Goal: Information Seeking & Learning: Learn about a topic

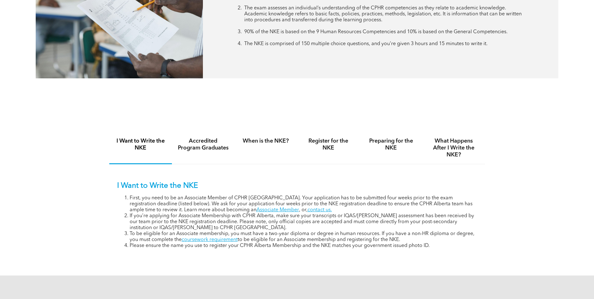
scroll to position [345, 0]
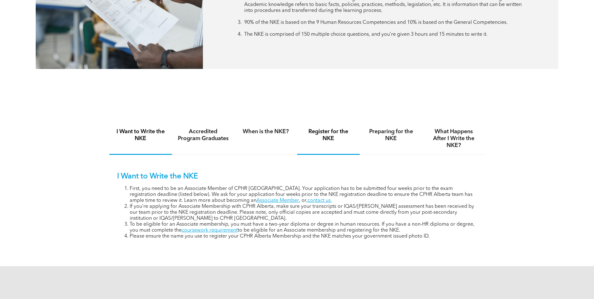
click at [328, 138] on h4 "Register for the NKE" at bounding box center [328, 135] width 51 height 14
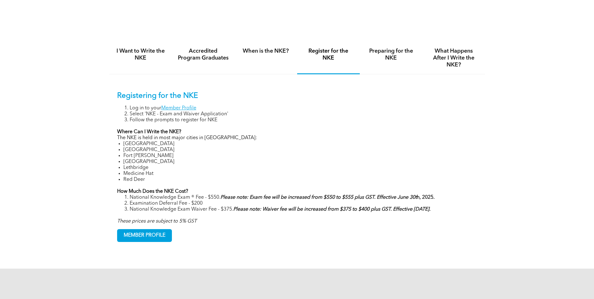
scroll to position [407, 0]
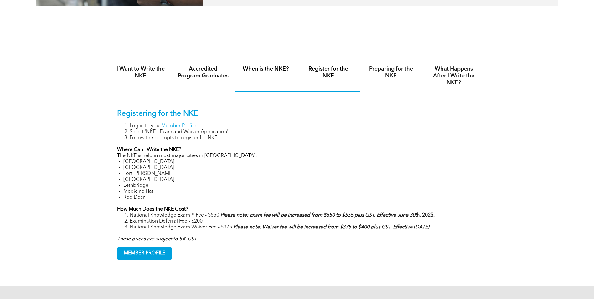
click at [270, 70] on h4 "When is the NKE?" at bounding box center [265, 68] width 51 height 7
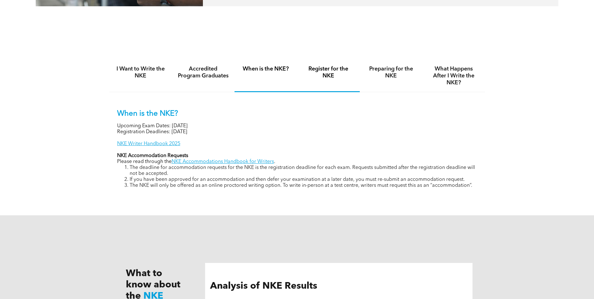
click at [316, 70] on h4 "Register for the NKE" at bounding box center [328, 72] width 51 height 14
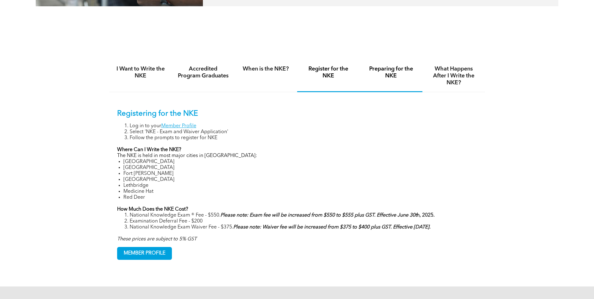
click at [395, 79] on div "Preparing for the NKE" at bounding box center [391, 76] width 63 height 32
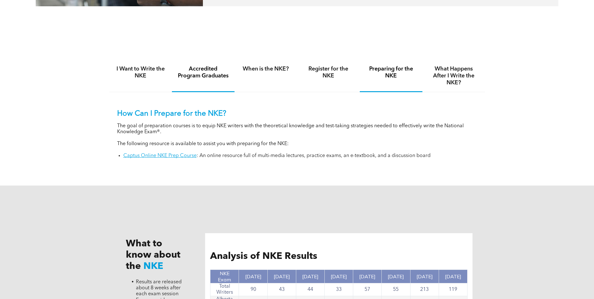
click at [207, 79] on div "Accredited Program Graduates" at bounding box center [203, 76] width 63 height 32
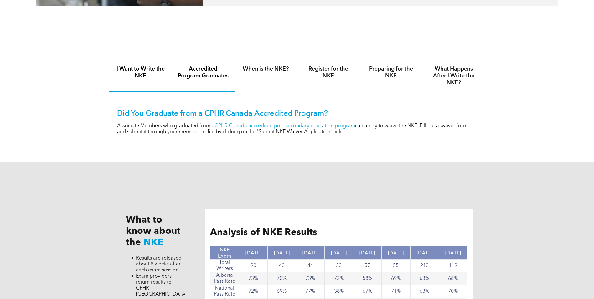
click at [143, 78] on h4 "I Want to Write the NKE" at bounding box center [140, 72] width 51 height 14
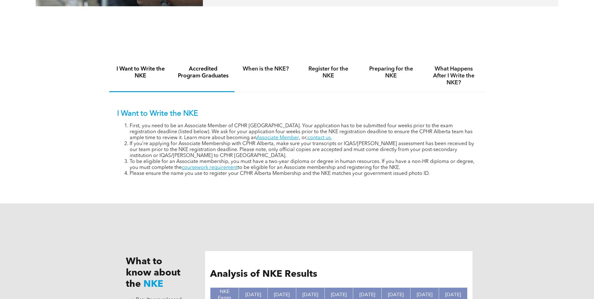
click at [210, 79] on div "Accredited Program Graduates" at bounding box center [203, 76] width 63 height 32
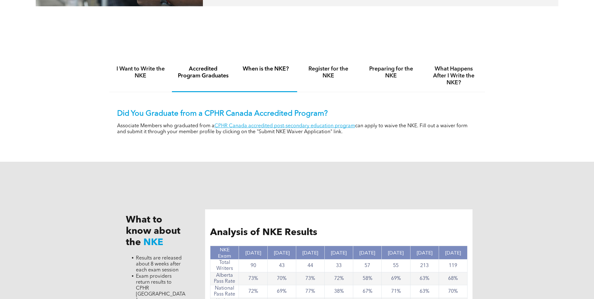
click at [277, 77] on div "When is the NKE?" at bounding box center [266, 76] width 63 height 32
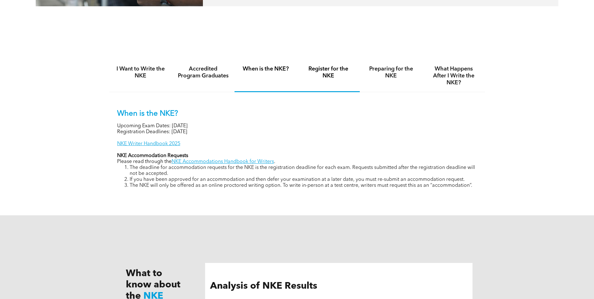
click at [312, 73] on h4 "Register for the NKE" at bounding box center [328, 72] width 51 height 14
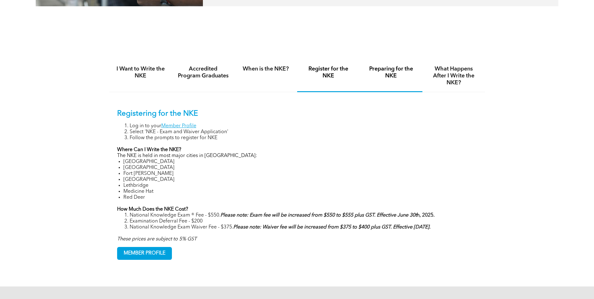
click at [407, 80] on div "Preparing for the NKE" at bounding box center [391, 76] width 63 height 32
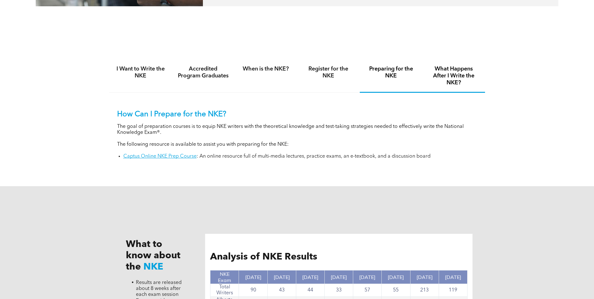
click at [445, 81] on h4 "What Happens After I Write the NKE?" at bounding box center [453, 75] width 51 height 21
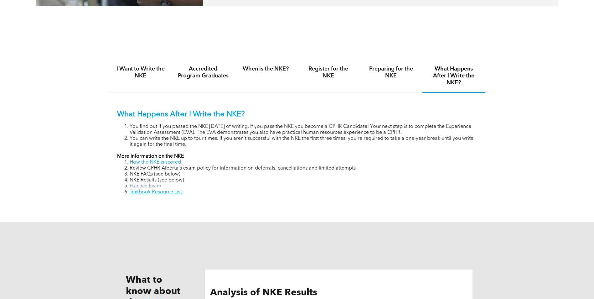
click at [149, 184] on link "Practice Exam" at bounding box center [146, 186] width 32 height 5
